Goal: Task Accomplishment & Management: Manage account settings

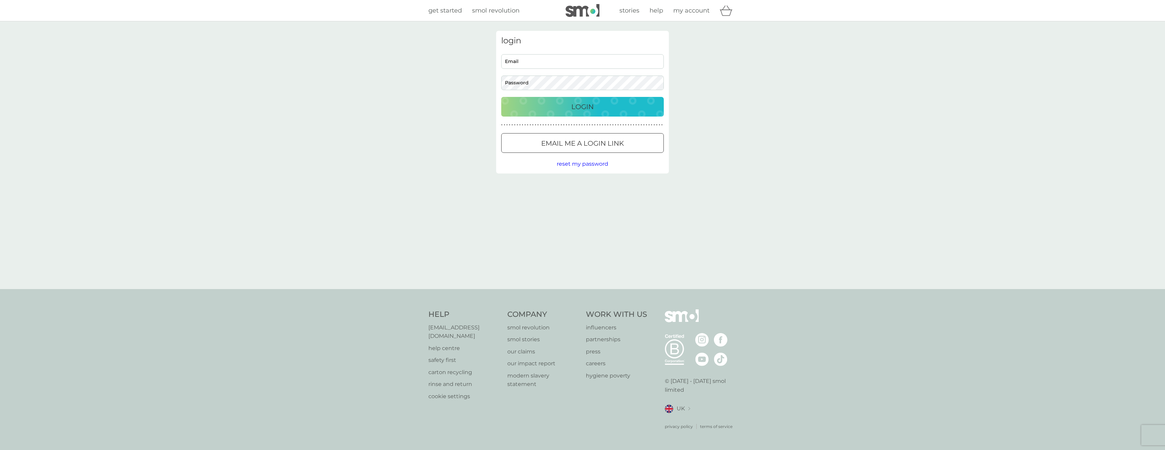
click at [540, 61] on input "Email" at bounding box center [582, 61] width 163 height 15
click at [501, 54] on div at bounding box center [501, 54] width 0 height 0
type input "[PERSON_NAME][EMAIL_ADDRESS][DOMAIN_NAME]"
click at [556, 104] on div "Login" at bounding box center [582, 106] width 149 height 11
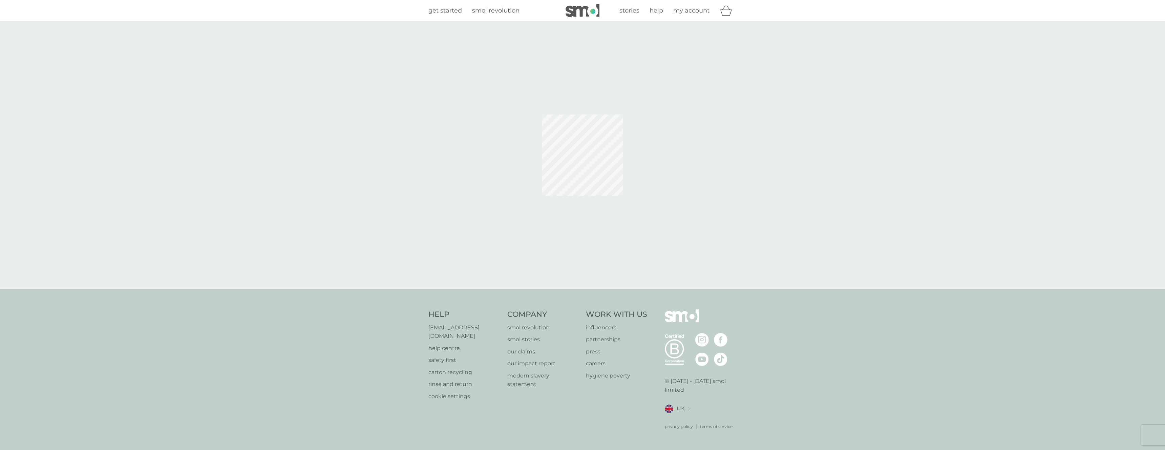
click at [694, 10] on span "my account" at bounding box center [691, 10] width 36 height 7
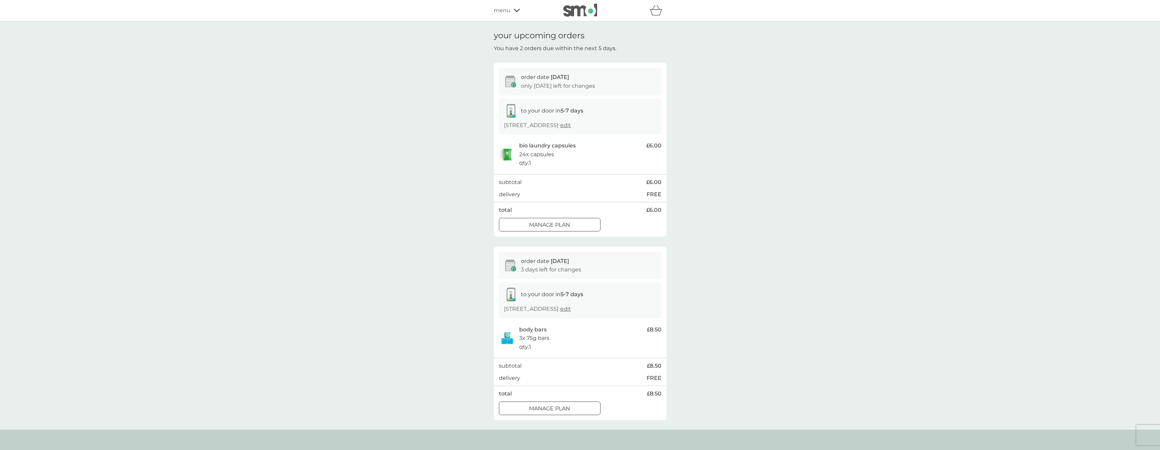
click at [507, 10] on span "menu" at bounding box center [502, 10] width 17 height 9
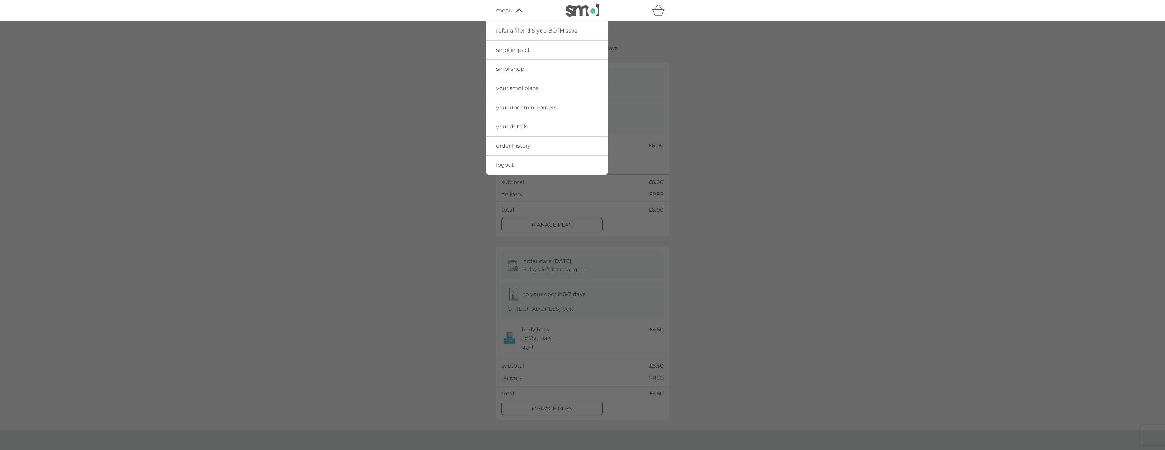
click at [536, 166] on link "logout" at bounding box center [547, 164] width 122 height 19
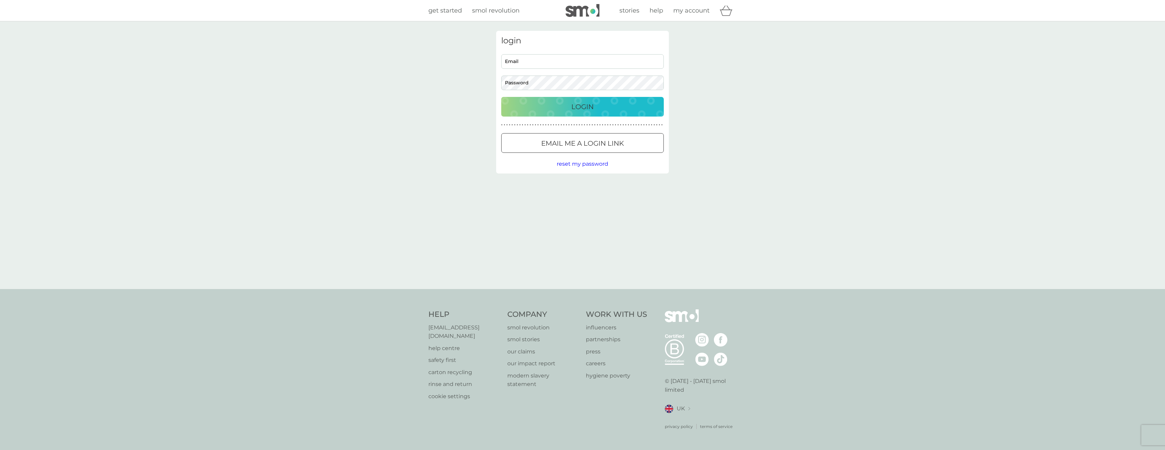
click at [694, 13] on span "my account" at bounding box center [691, 10] width 36 height 7
type input "[PERSON_NAME][EMAIL_ADDRESS][DOMAIN_NAME]"
click at [695, 11] on span "my account" at bounding box center [691, 10] width 36 height 7
click at [471, 54] on div "login [PERSON_NAME][EMAIL_ADDRESS][DOMAIN_NAME] Email Password Login ● ● ● ● ● …" at bounding box center [582, 155] width 1165 height 268
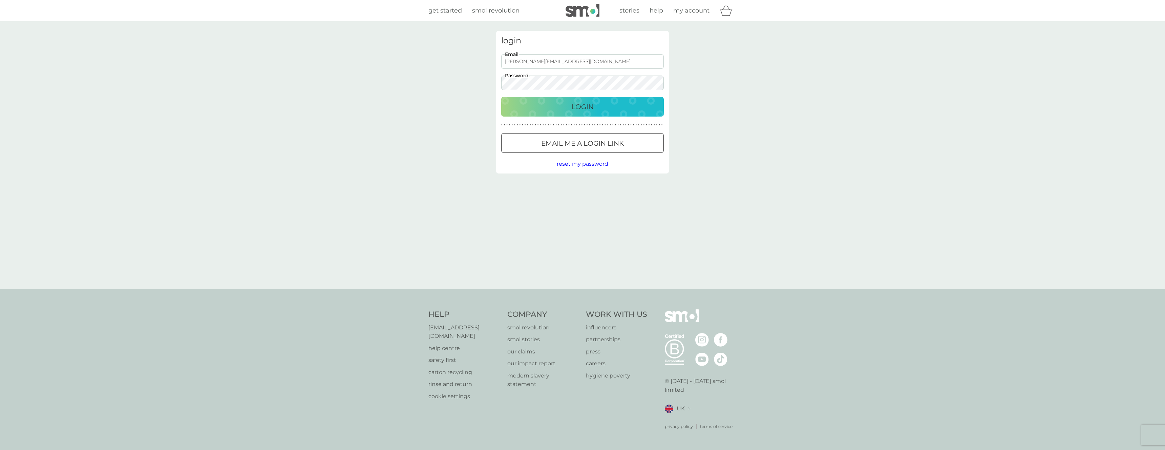
click at [895, 92] on div "login [PERSON_NAME][EMAIL_ADDRESS][DOMAIN_NAME] Email Password Login ● ● ● ● ● …" at bounding box center [582, 155] width 1165 height 268
